Goal: Contribute content

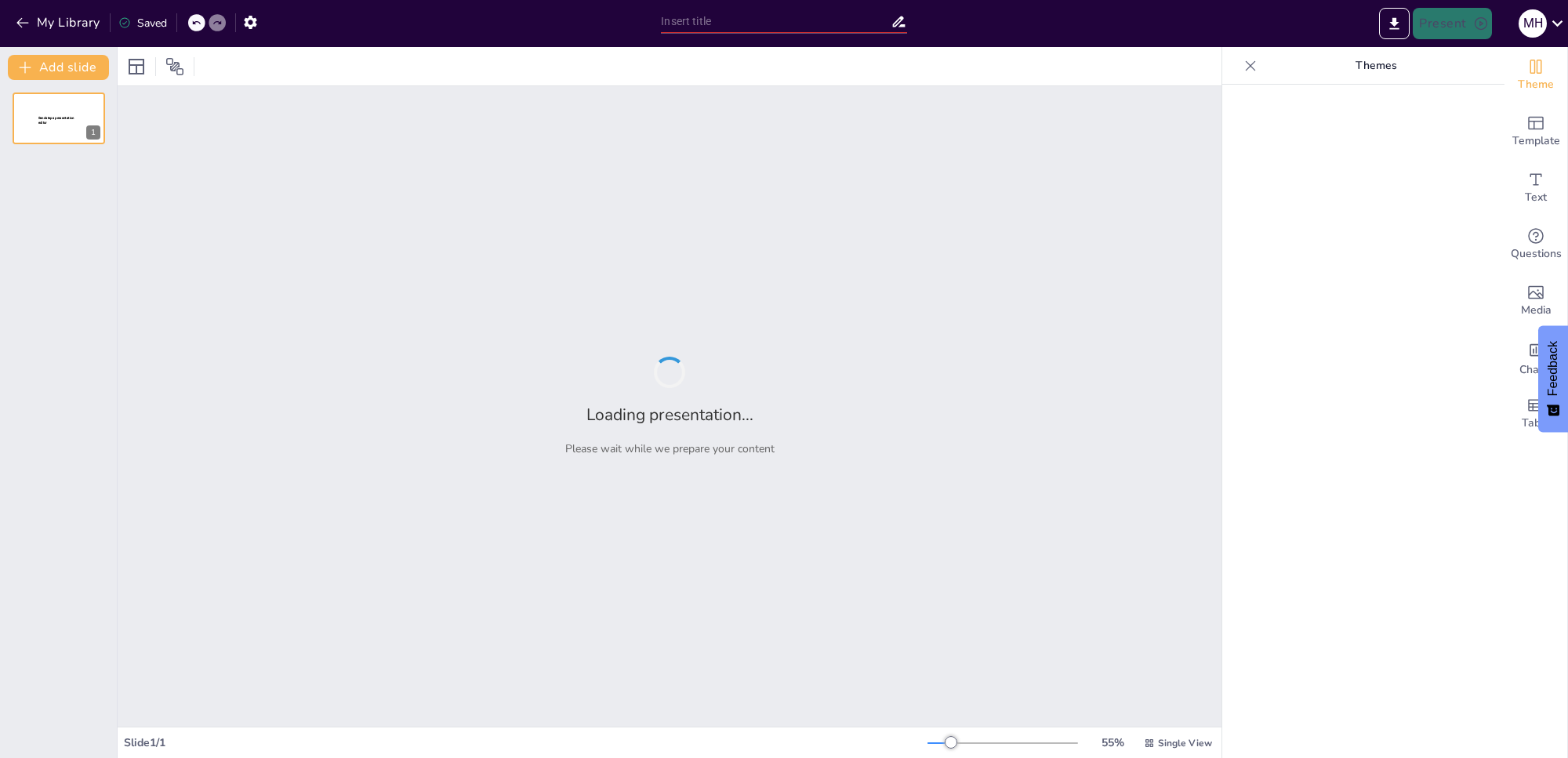
type input "Franchise / Licentiemodel Voorstel"
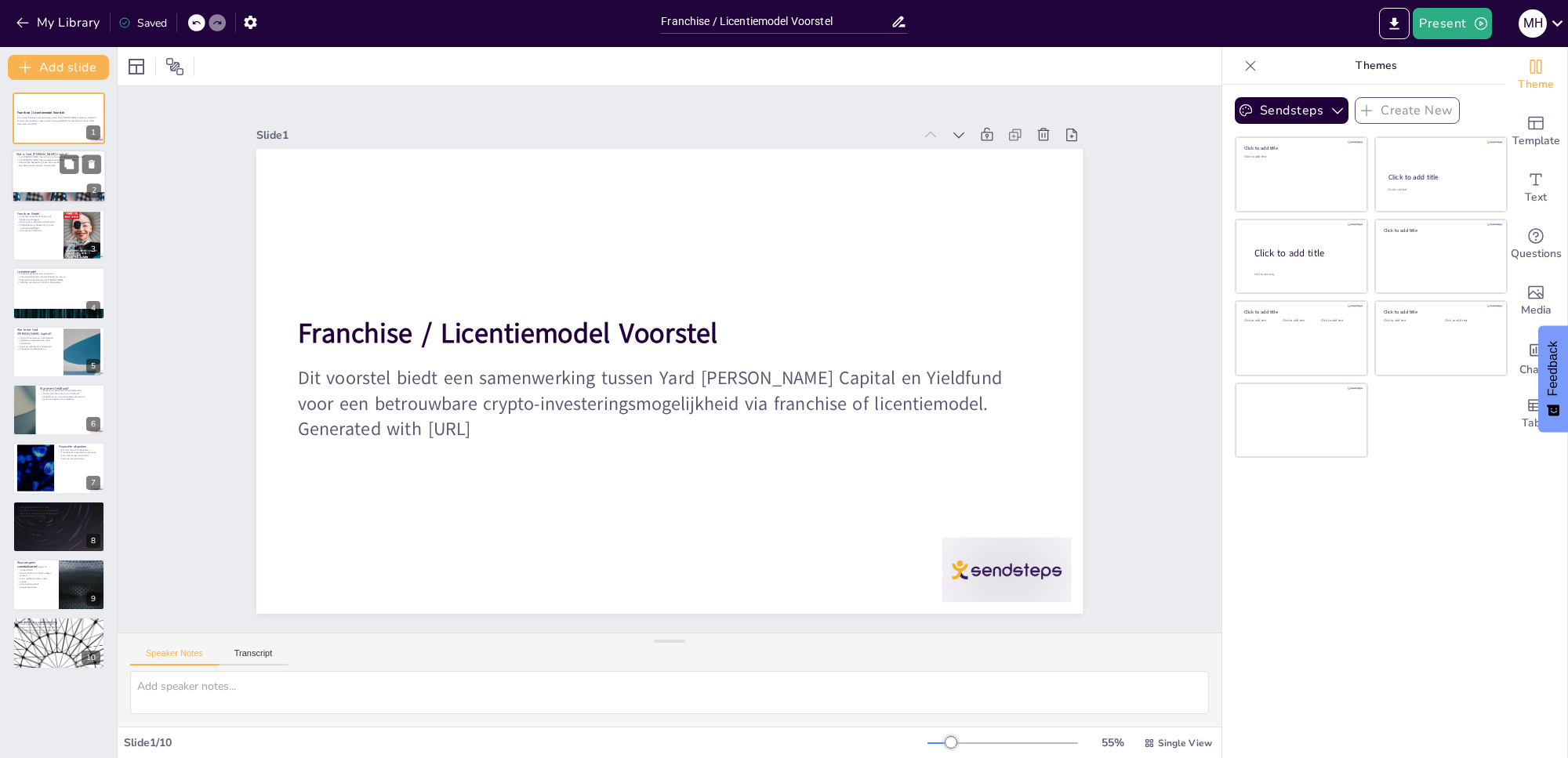
click at [44, 174] on div at bounding box center [58, 177] width 94 height 53
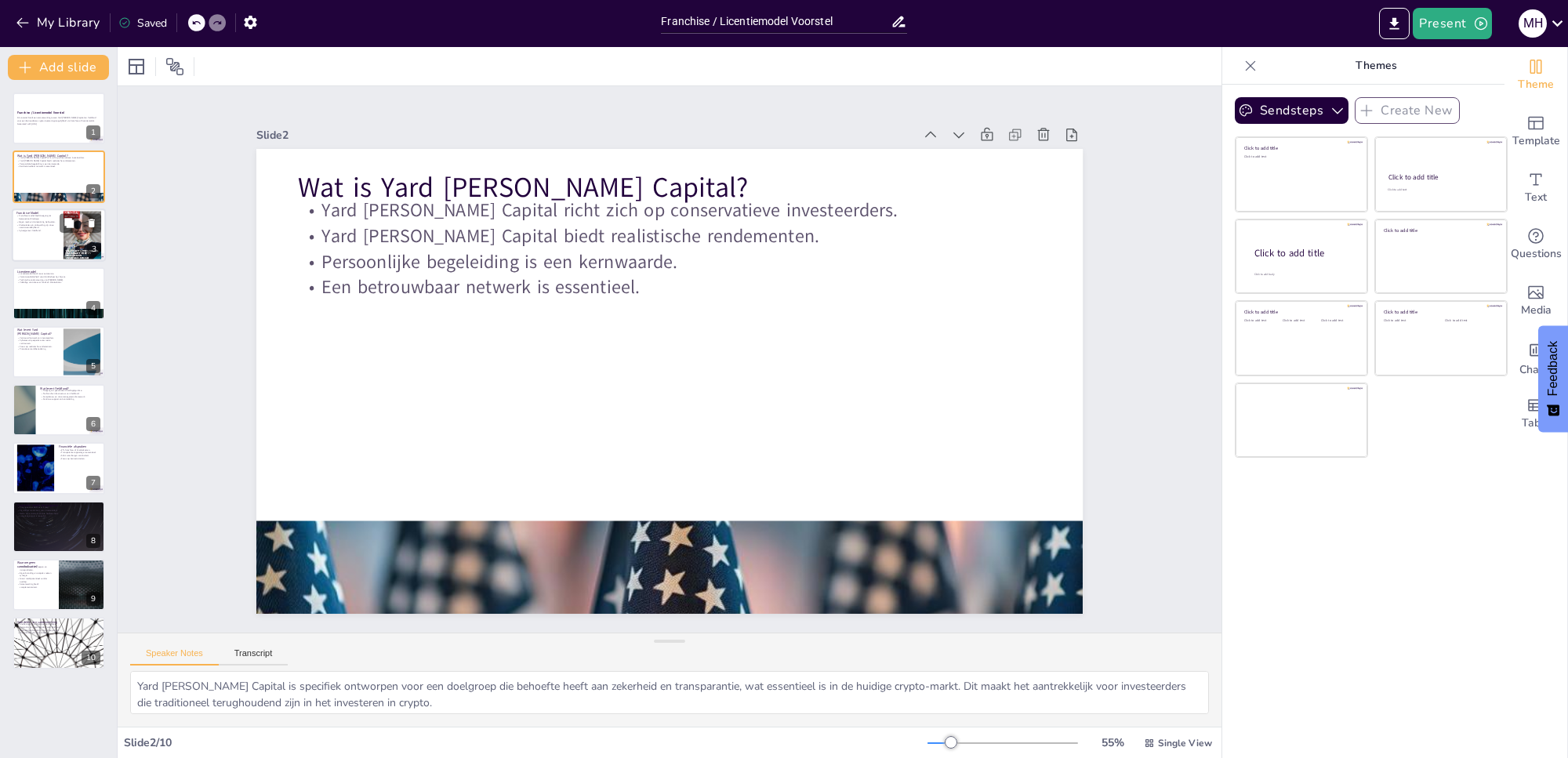
click at [44, 235] on div at bounding box center [58, 235] width 94 height 53
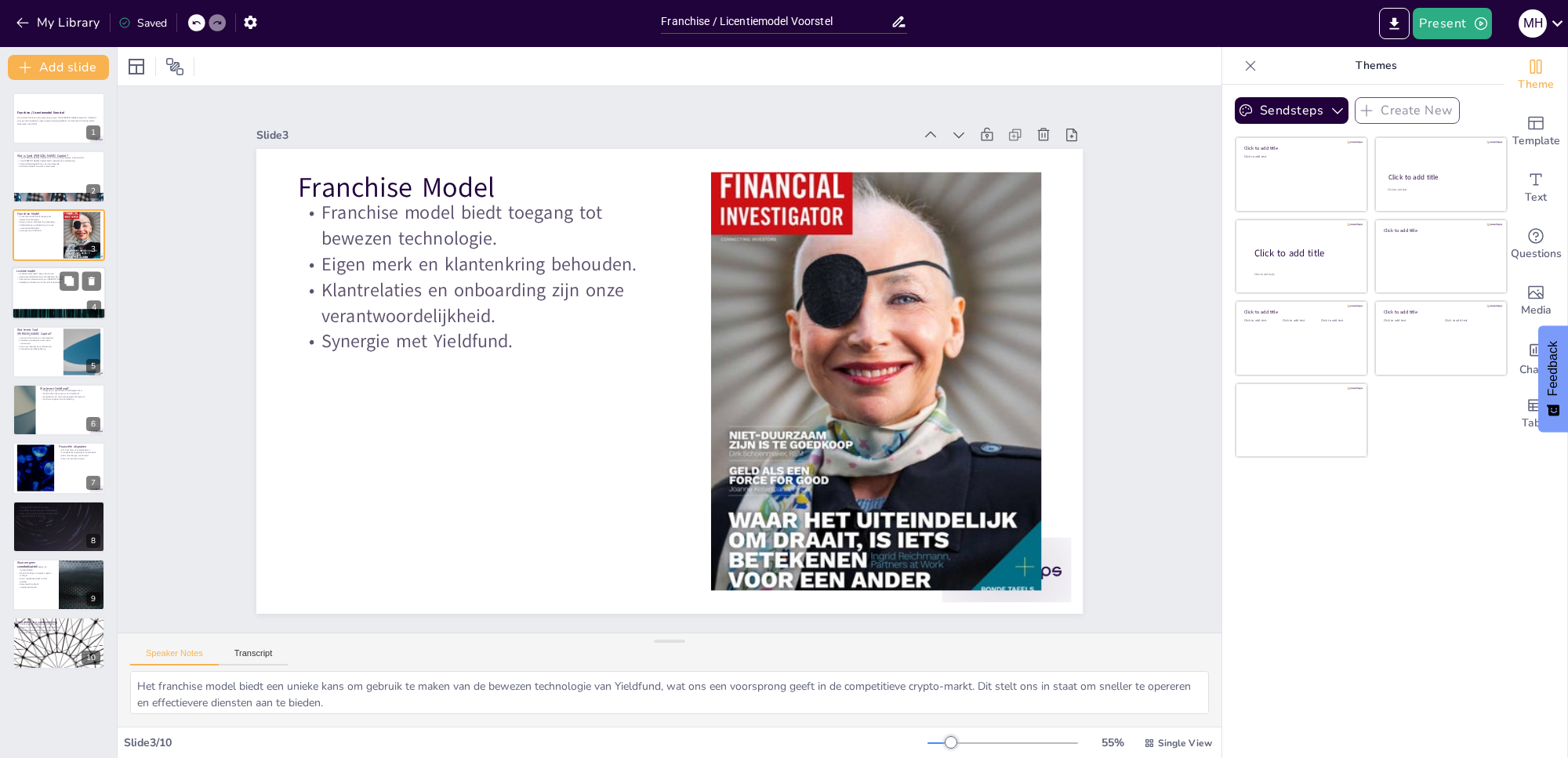
click at [44, 304] on div at bounding box center [58, 293] width 94 height 53
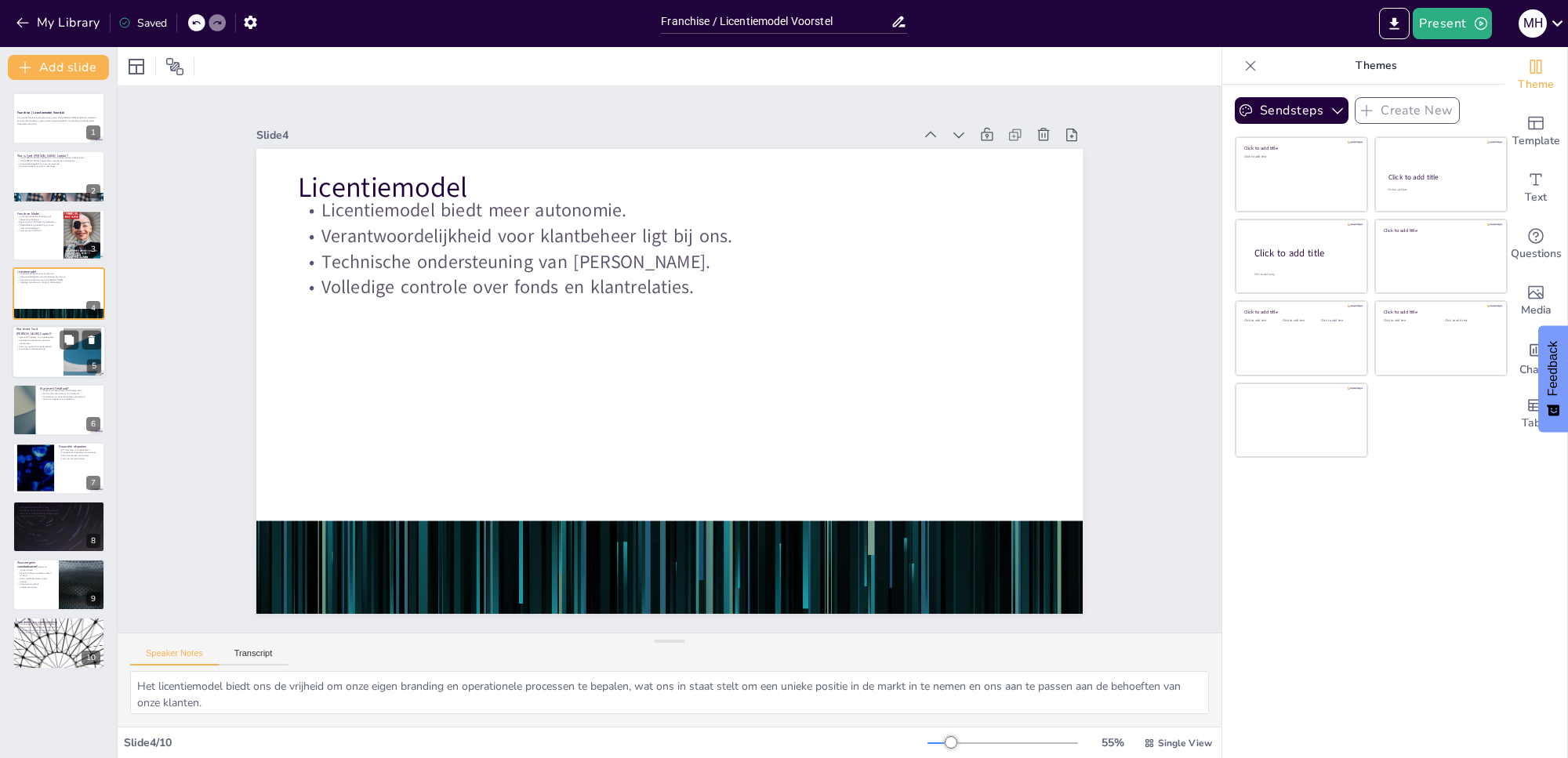
click at [44, 351] on div at bounding box center [58, 351] width 94 height 53
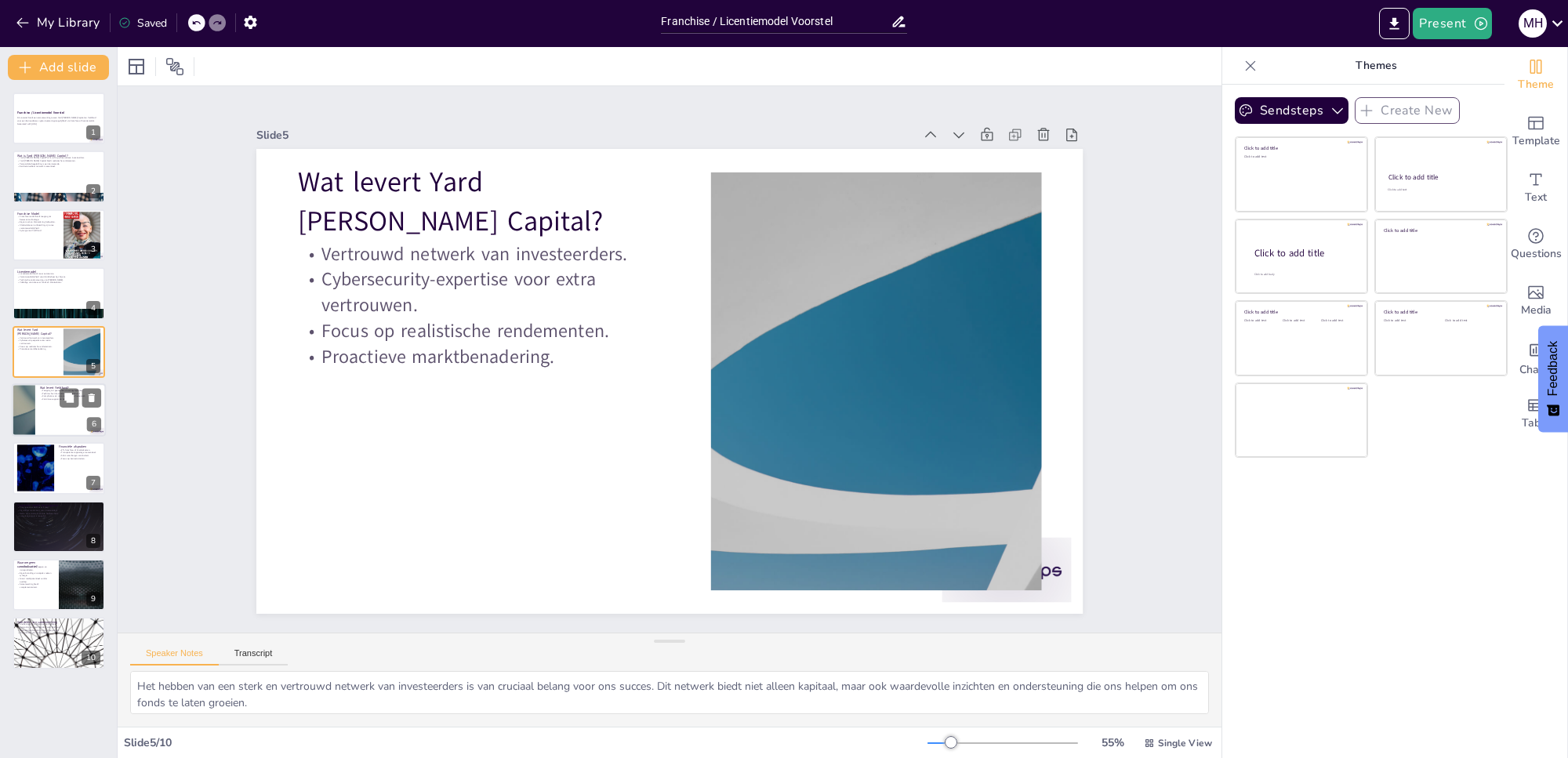
click at [40, 423] on div at bounding box center [58, 410] width 94 height 53
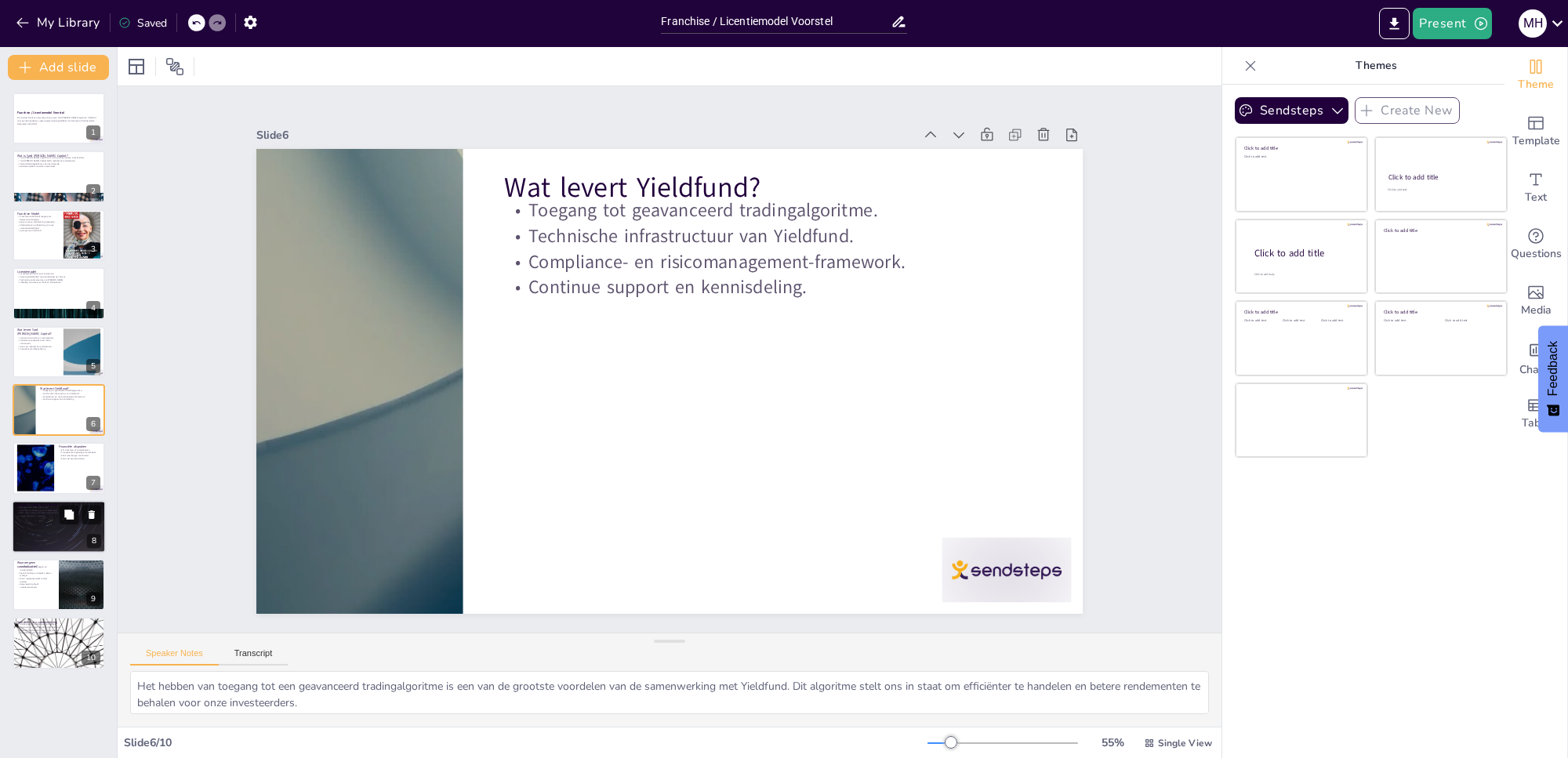
click at [45, 526] on div at bounding box center [58, 527] width 94 height 53
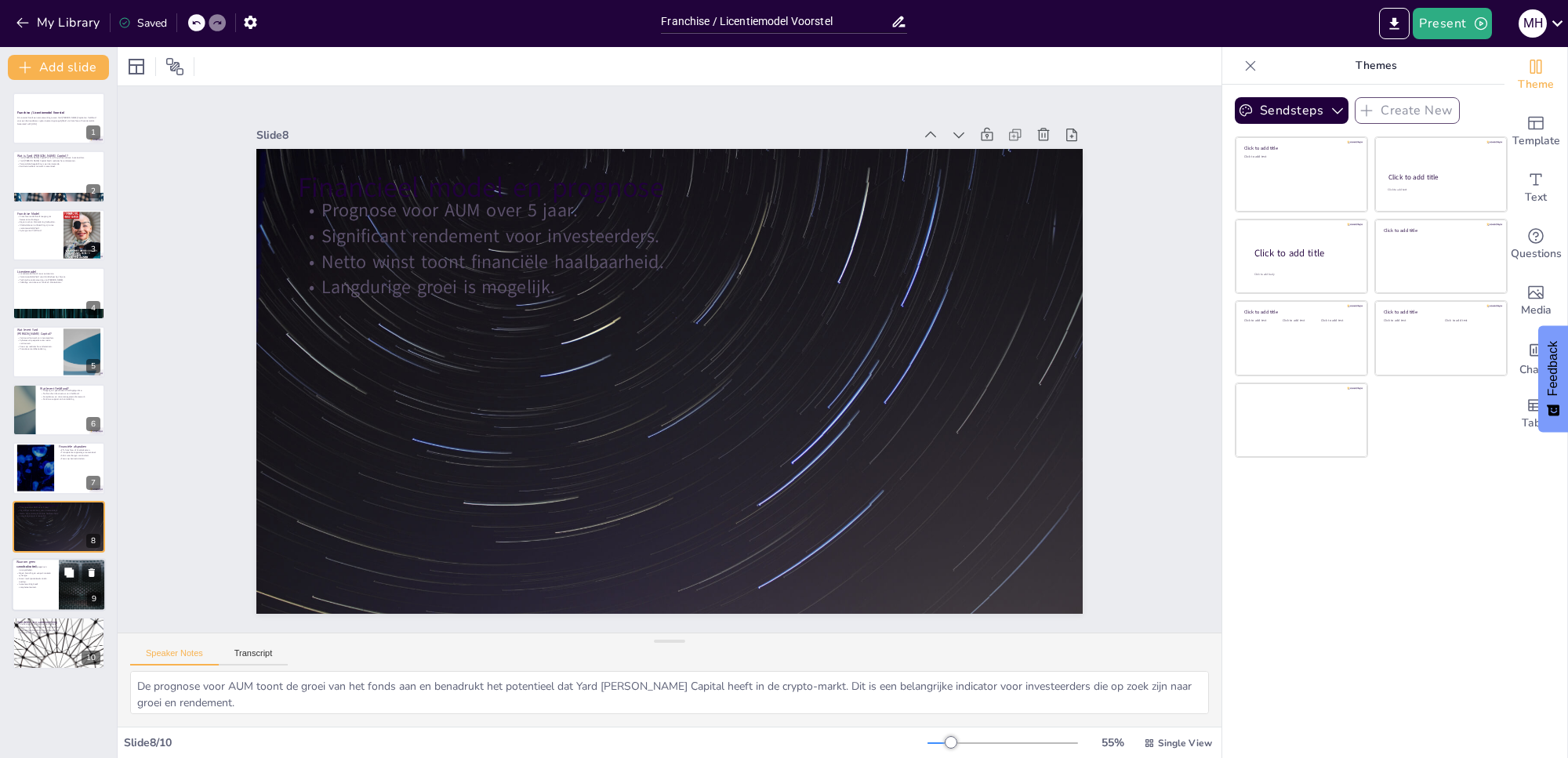
click at [48, 588] on p "Samenwerking biedt complementariteit." at bounding box center [35, 586] width 38 height 6
type textarea "Het bedienen van verschillende doelgroepen stelt ons in staat om unieke waardep…"
